Goal: Task Accomplishment & Management: Manage account settings

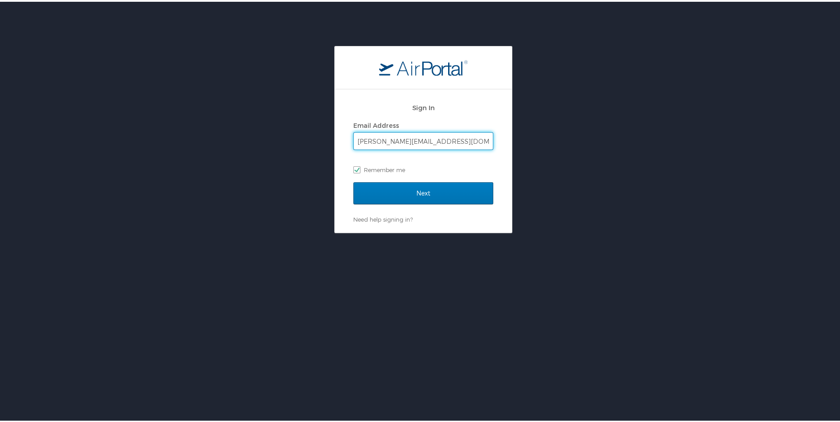
drag, startPoint x: 467, startPoint y: 138, endPoint x: 292, endPoint y: 146, distance: 175.0
click at [292, 146] on div "Sign In Email Address [PERSON_NAME][EMAIL_ADDRESS][DOMAIN_NAME] Remember me Nex…" at bounding box center [423, 137] width 846 height 187
type input "[EMAIL_ADDRESS][PERSON_NAME][DOMAIN_NAME]"
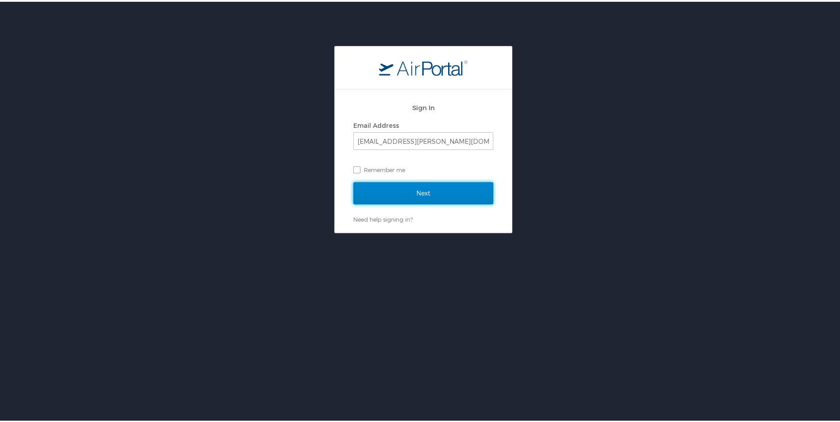
click at [369, 188] on input "Next" at bounding box center [423, 192] width 140 height 22
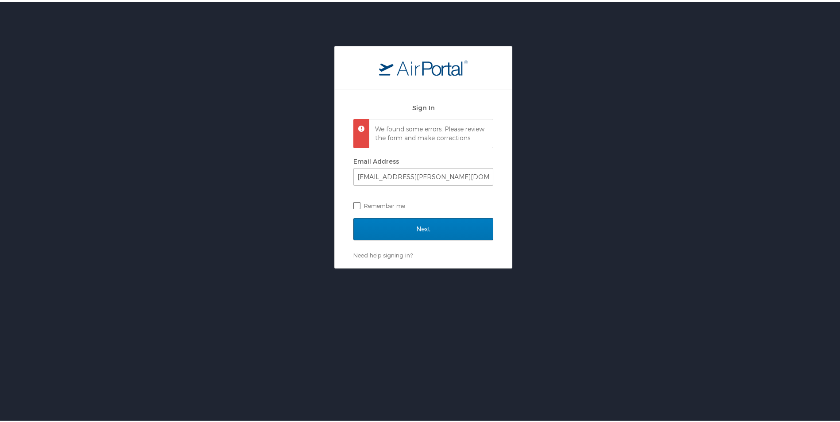
click at [354, 208] on label "Remember me" at bounding box center [423, 203] width 140 height 13
click at [354, 206] on input "Remember me" at bounding box center [356, 203] width 6 height 6
checkbox input "true"
click at [455, 184] on input "[EMAIL_ADDRESS][PERSON_NAME][DOMAIN_NAME]" at bounding box center [423, 175] width 139 height 17
click at [335, 167] on div "Sign In We found some errors. Please review the form and make corrections. Emai…" at bounding box center [423, 177] width 177 height 179
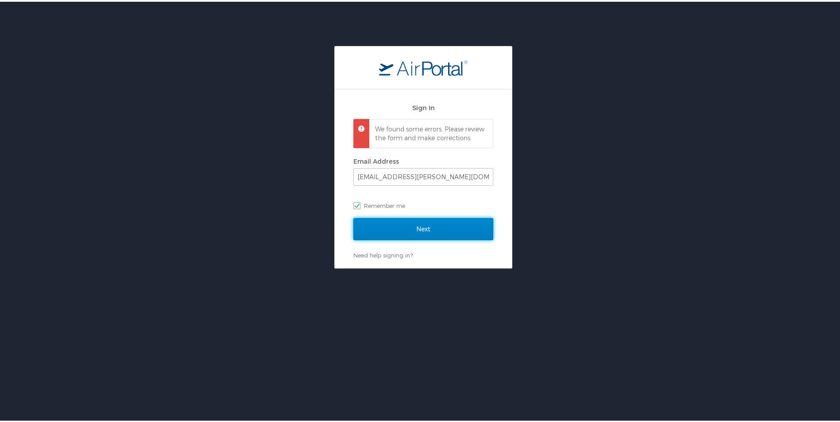
click at [363, 230] on input "Next" at bounding box center [423, 227] width 140 height 22
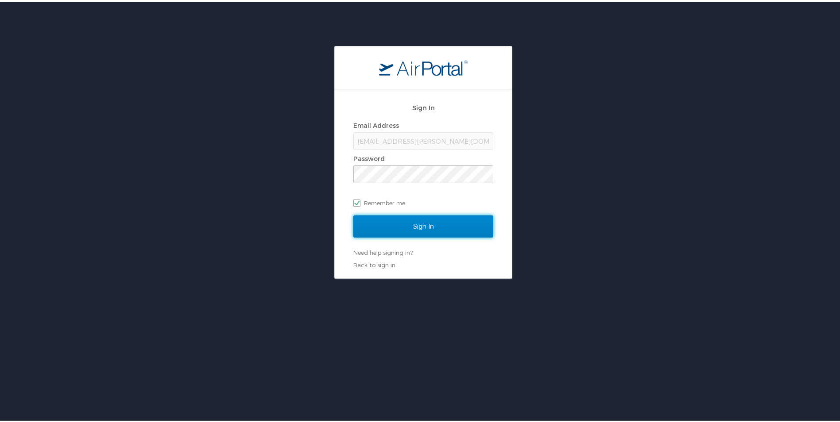
drag, startPoint x: 395, startPoint y: 222, endPoint x: 394, endPoint y: 217, distance: 5.4
click at [394, 221] on input "Sign In" at bounding box center [423, 225] width 140 height 22
